Goal: Task Accomplishment & Management: Use online tool/utility

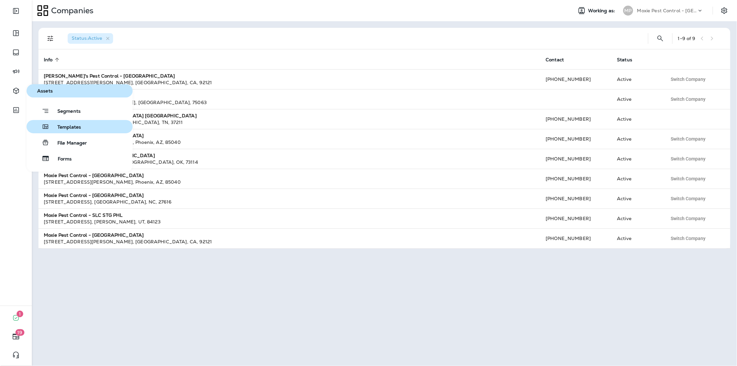
click at [54, 125] on span "Templates" at bounding box center [65, 127] width 32 height 6
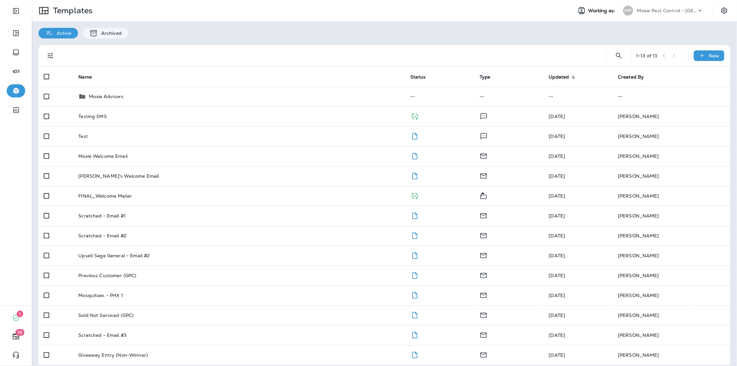
click at [157, 94] on div "Moxie Advisors" at bounding box center [238, 97] width 321 height 8
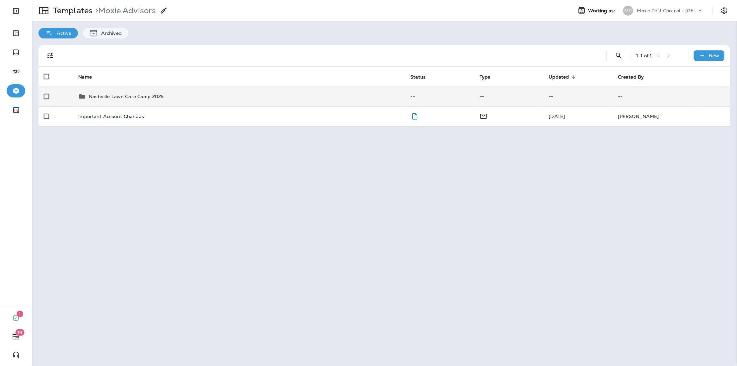
click at [157, 95] on p "Nashville Lawn Care Camp 2025" at bounding box center [126, 96] width 75 height 5
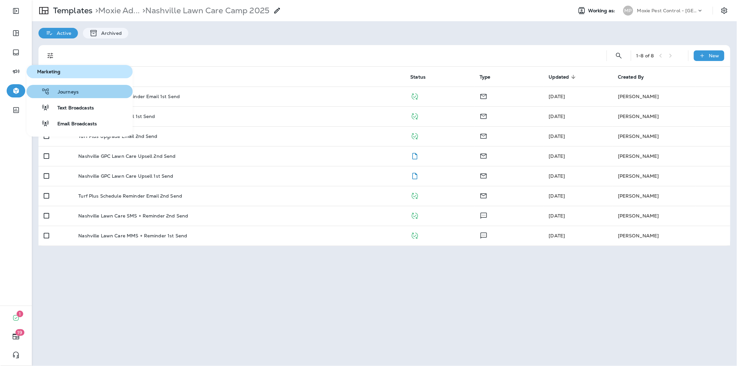
click at [57, 95] on span "Journeys" at bounding box center [64, 92] width 29 height 6
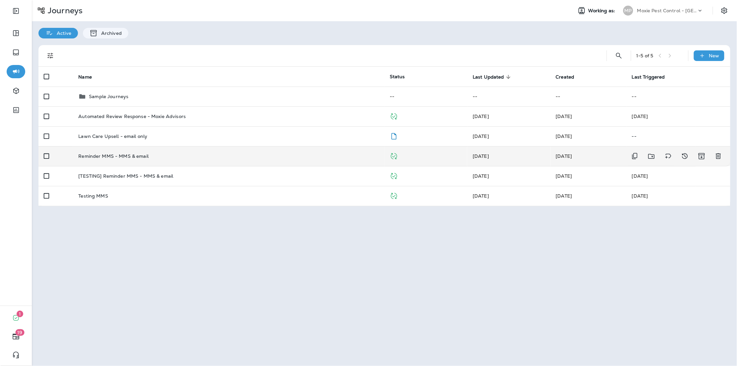
click at [162, 162] on td "Reminder MMS - MMS & email" at bounding box center [228, 156] width 311 height 20
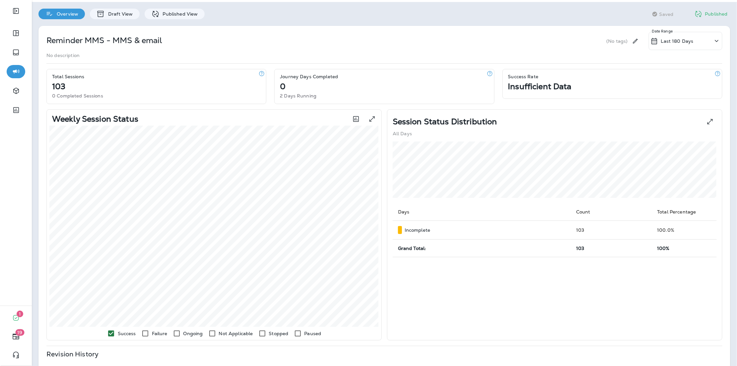
scroll to position [19, 0]
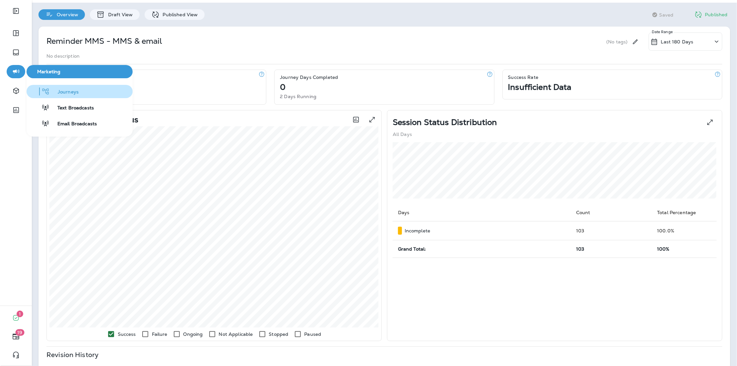
click at [43, 91] on icon "button" at bounding box center [45, 92] width 8 height 8
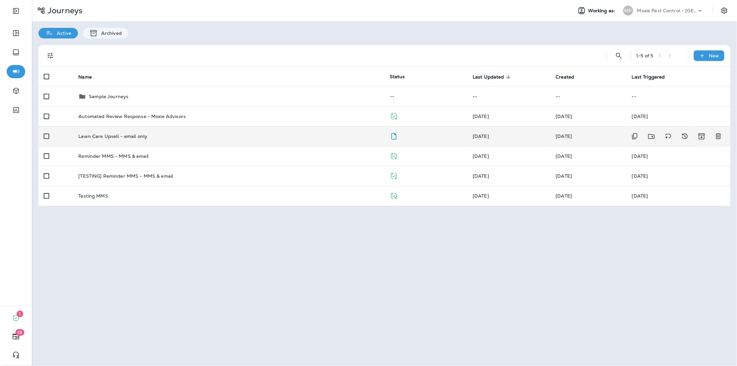
click at [172, 138] on div "Lawn Care Upsell - email only" at bounding box center [228, 136] width 301 height 5
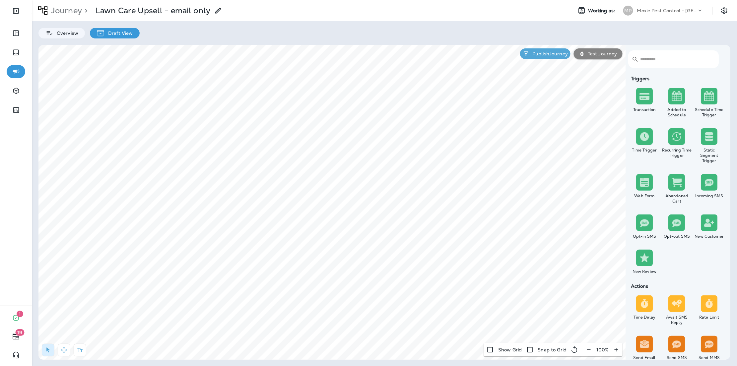
click at [586, 351] on button "button" at bounding box center [589, 350] width 12 height 12
click at [587, 351] on button "button" at bounding box center [592, 350] width 12 height 12
click at [589, 351] on icon "button" at bounding box center [591, 350] width 7 height 7
click at [589, 351] on icon "button" at bounding box center [592, 350] width 7 height 7
click at [66, 351] on icon "button" at bounding box center [64, 350] width 6 height 6
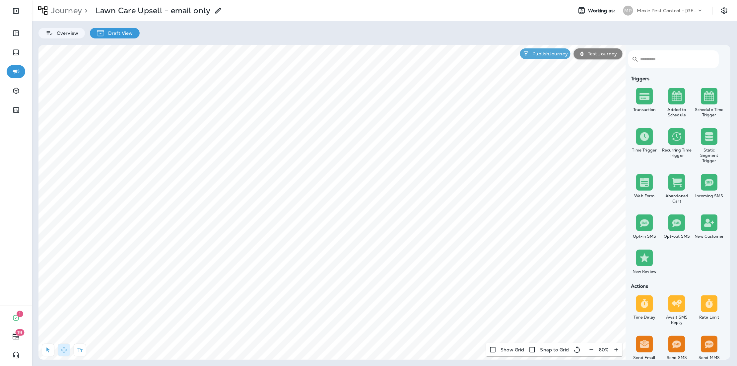
click at [663, 10] on p "Moxie Pest Control - Nashville Hendersonville" at bounding box center [667, 10] width 60 height 5
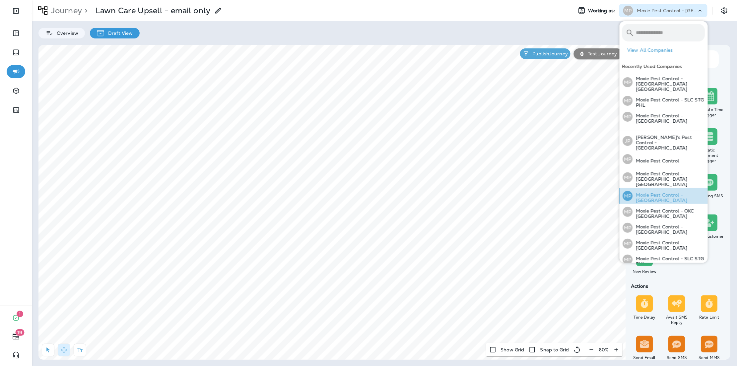
click at [661, 192] on p "Moxie Pest Control - [GEOGRAPHIC_DATA]" at bounding box center [669, 197] width 72 height 11
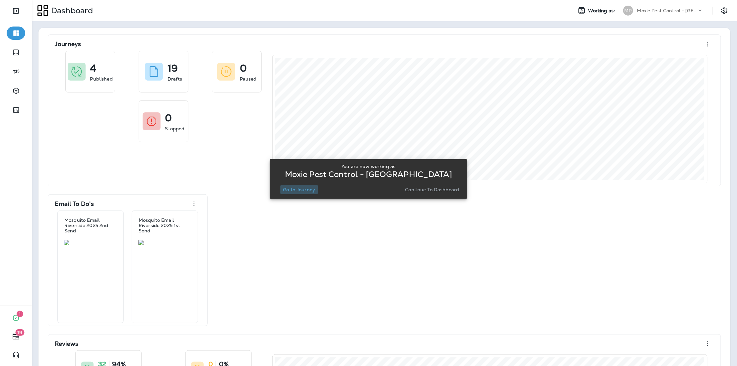
click at [290, 188] on p "Go to Journey" at bounding box center [299, 189] width 32 height 5
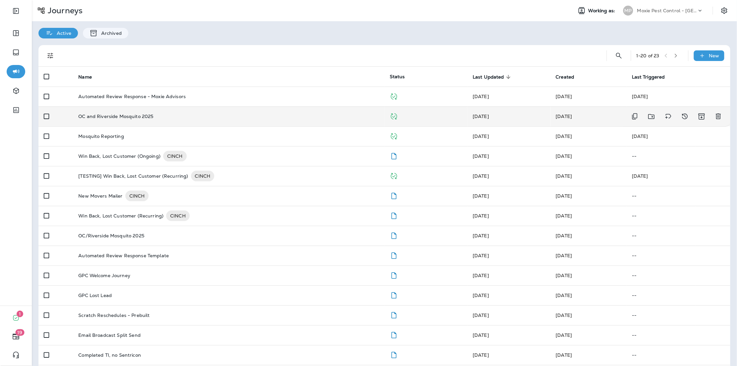
click at [157, 123] on td "OC and Riverside Mosquito 2025" at bounding box center [228, 116] width 311 height 20
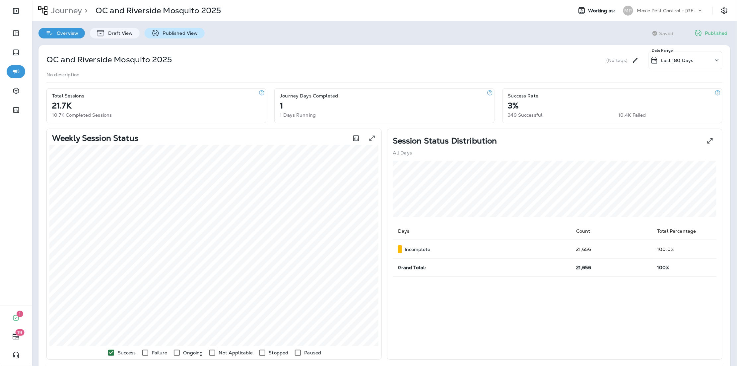
click at [166, 29] on div "Published View" at bounding box center [175, 33] width 60 height 11
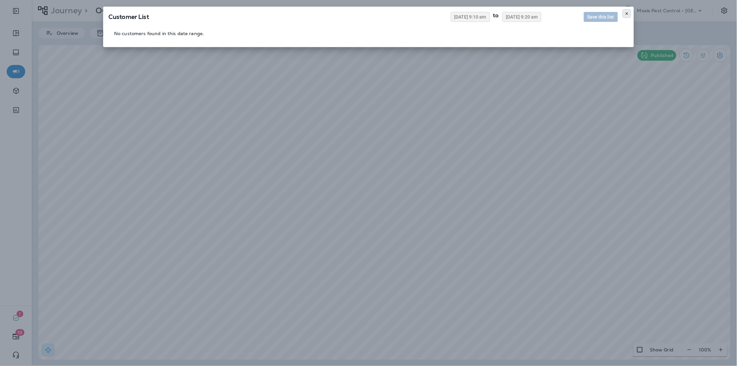
click at [627, 13] on icon at bounding box center [627, 14] width 4 height 4
click at [624, 13] on button at bounding box center [626, 13] width 7 height 7
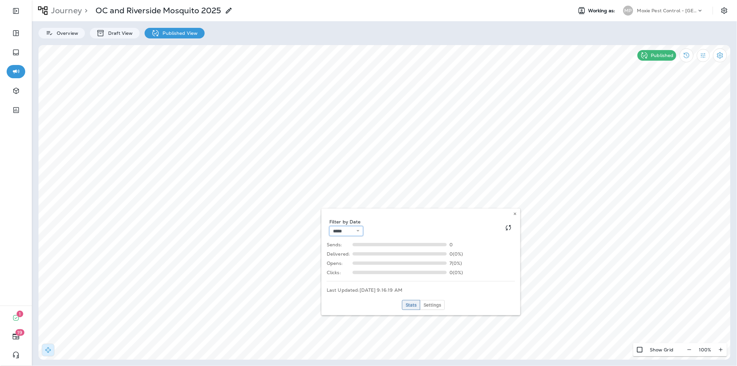
click at [352, 233] on select "**********" at bounding box center [346, 231] width 34 height 10
select select "**"
click at [514, 216] on button at bounding box center [515, 213] width 7 height 7
select select "****"
select select "*"
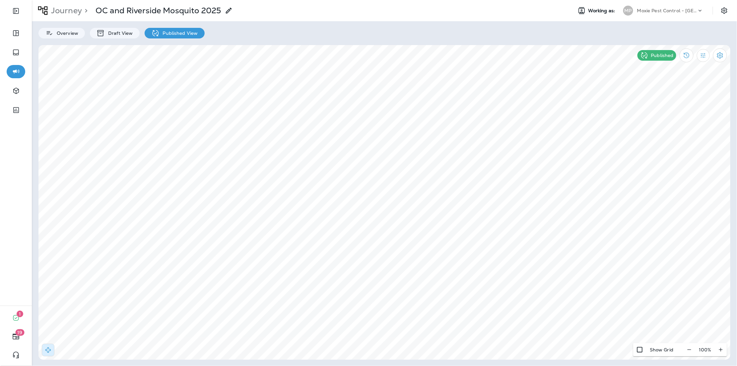
select select "*"
select select "**"
click at [449, 125] on use at bounding box center [450, 123] width 2 height 3
